Goal: Task Accomplishment & Management: Manage account settings

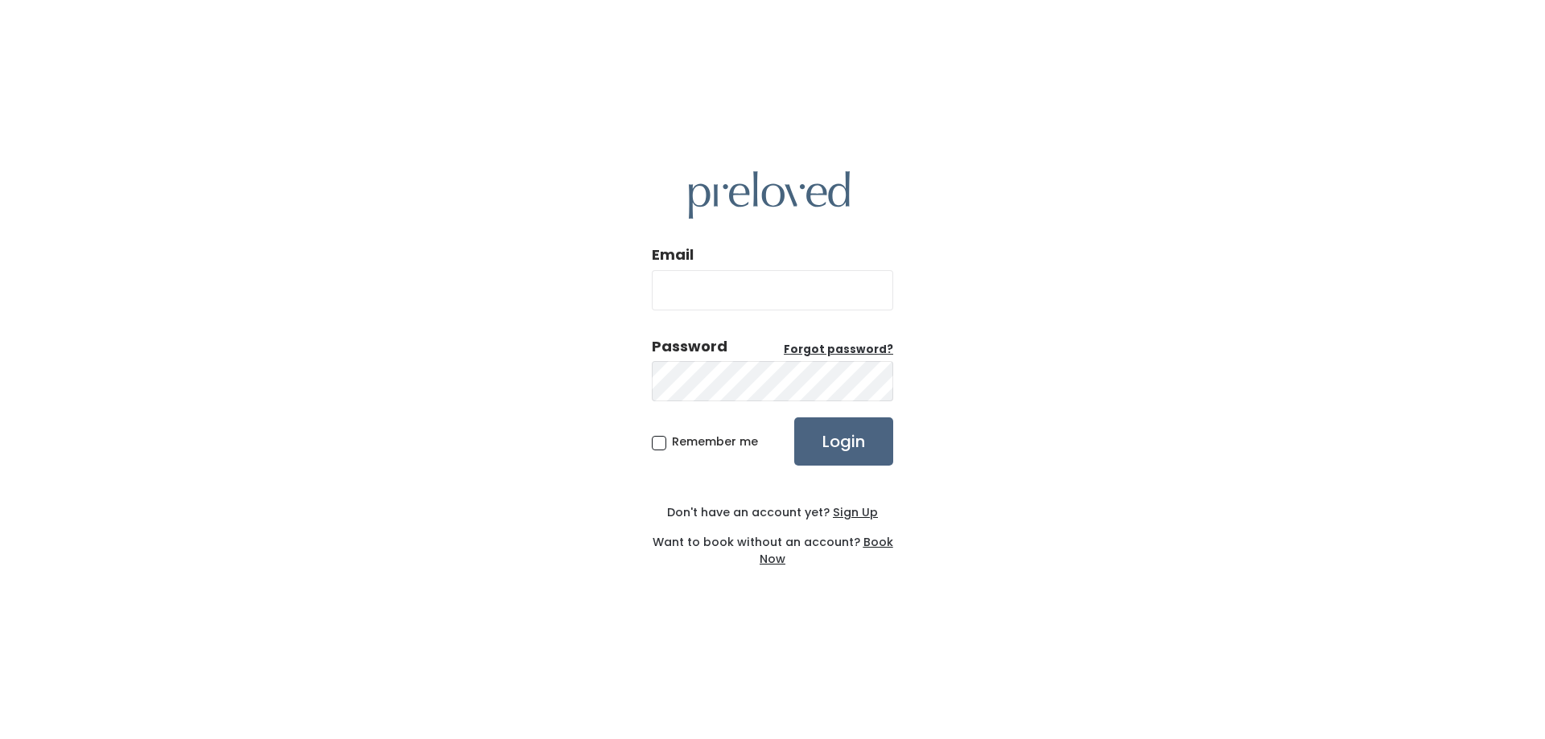
type input "katiebernardeisterhold@gmail.com"
click at [826, 439] on input "Login" at bounding box center [843, 442] width 99 height 48
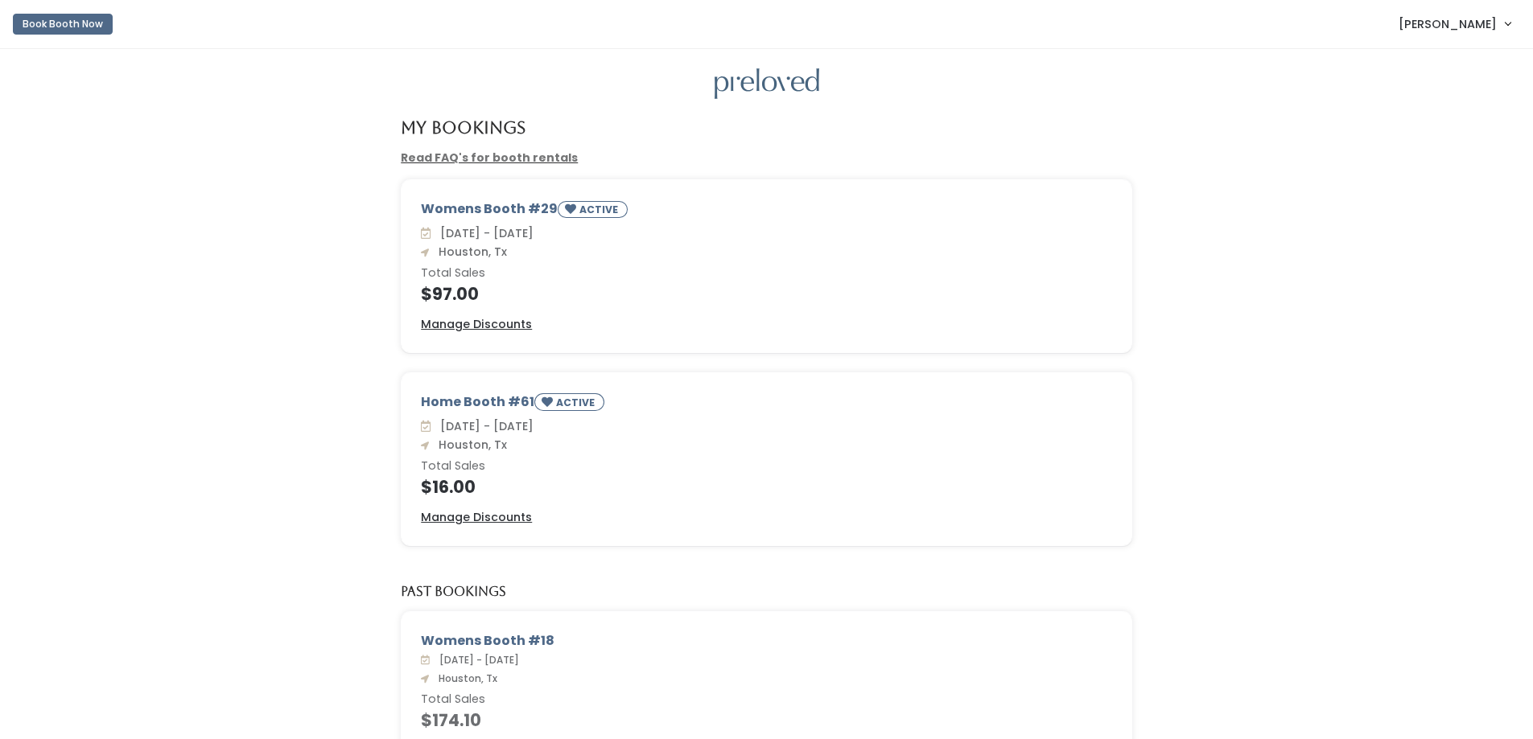
click at [241, 344] on div "Womens Booth #29 ACTIVE [DATE] - [DATE] [GEOGRAPHIC_DATA], Tx Total Sales $97.0…" at bounding box center [766, 275] width 1501 height 193
click at [465, 326] on u "Manage Discounts" at bounding box center [476, 324] width 111 height 16
